Goal: Transaction & Acquisition: Purchase product/service

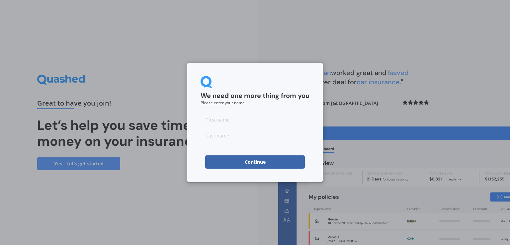
click at [276, 122] on input at bounding box center [255, 119] width 109 height 13
click at [276, 122] on input "Kryste" at bounding box center [255, 119] width 109 height 13
type input "Krystel"
type input "[PERSON_NAME]"
click at [219, 161] on button "Continue" at bounding box center [255, 161] width 100 height 13
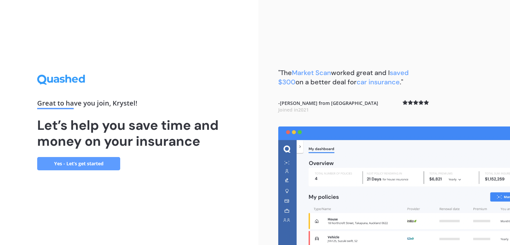
click at [106, 161] on link "Yes - Let’s get started" at bounding box center [78, 163] width 83 height 13
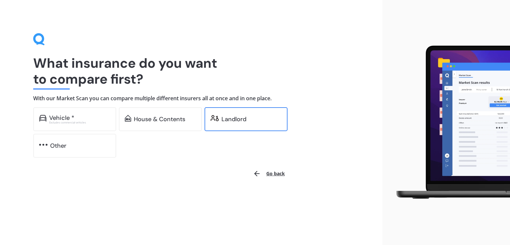
click at [238, 118] on div "Landlord" at bounding box center [233, 119] width 25 height 7
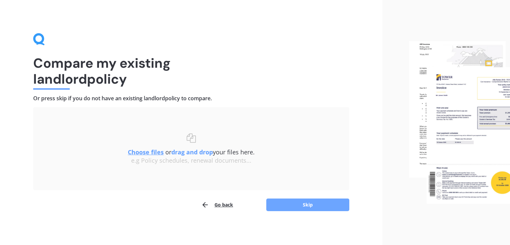
click at [292, 204] on button "Skip" at bounding box center [307, 205] width 83 height 13
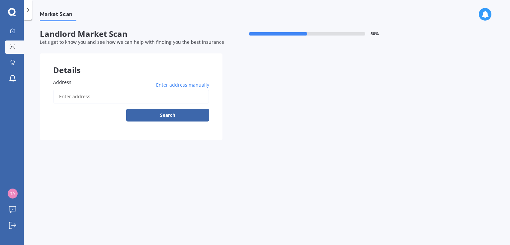
click at [112, 95] on input "Address" at bounding box center [131, 97] width 156 height 14
type input "[STREET_ADDRESS][PERSON_NAME]"
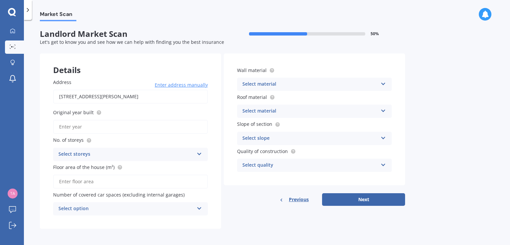
click at [177, 131] on input "Original year built" at bounding box center [130, 127] width 155 height 14
type input "2025"
click at [151, 148] on div "Select storeys 1 2 3 4 5+" at bounding box center [130, 154] width 155 height 13
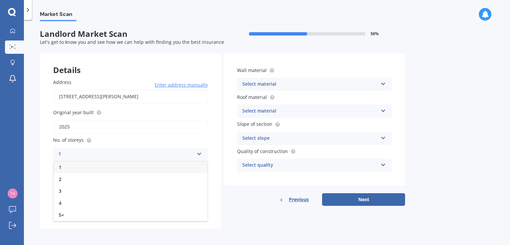
click at [99, 165] on div "1" at bounding box center [130, 167] width 154 height 12
click at [135, 206] on div "Select option" at bounding box center [125, 209] width 135 height 8
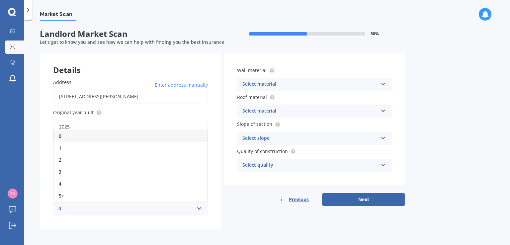
click at [102, 131] on div "0" at bounding box center [130, 136] width 154 height 12
click at [380, 84] on icon at bounding box center [383, 82] width 6 height 5
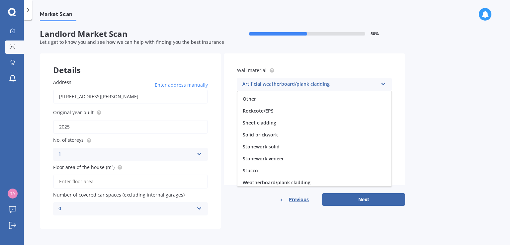
scroll to position [60, 0]
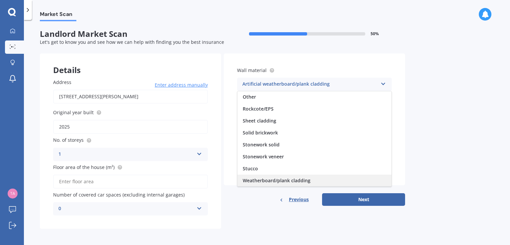
click at [341, 180] on div "Weatherboard/plank cladding" at bounding box center [314, 181] width 154 height 12
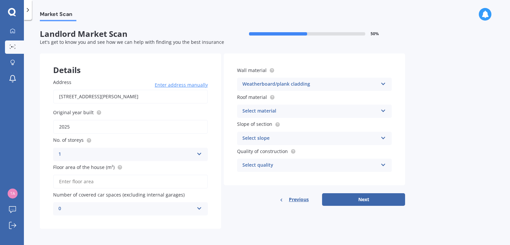
click at [381, 114] on div "Select material Flat fibre cement Flat membrane Flat metal covering Pitched con…" at bounding box center [314, 111] width 155 height 13
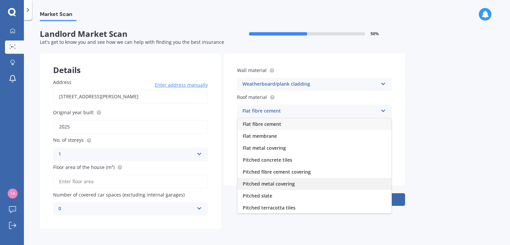
click at [371, 184] on div "Pitched metal covering" at bounding box center [314, 184] width 154 height 12
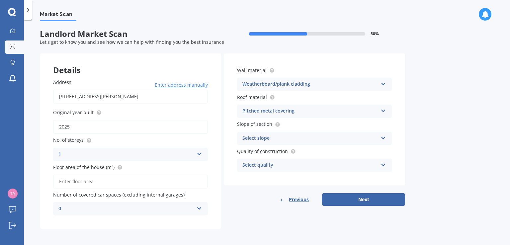
click at [385, 139] on icon at bounding box center [383, 136] width 6 height 5
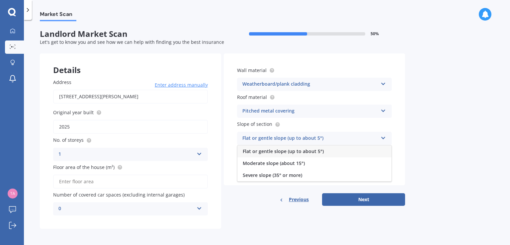
click at [369, 150] on div "Flat or gentle slope (up to about 5°)" at bounding box center [314, 151] width 154 height 12
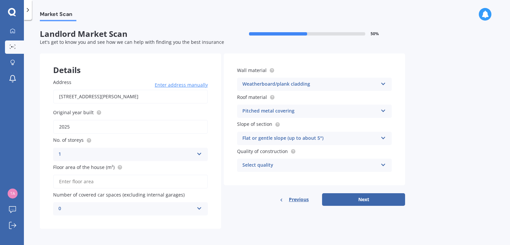
click at [384, 166] on icon at bounding box center [383, 163] width 6 height 5
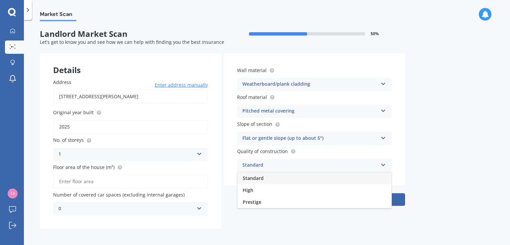
click at [356, 176] on div "Standard" at bounding box center [314, 178] width 154 height 12
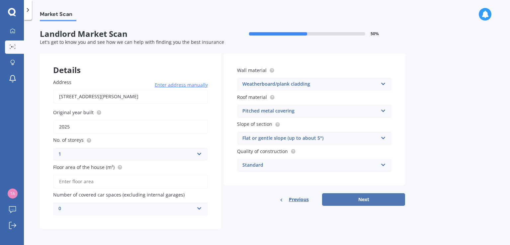
click at [373, 204] on button "Next" at bounding box center [363, 199] width 83 height 13
